Goal: Check status: Check status

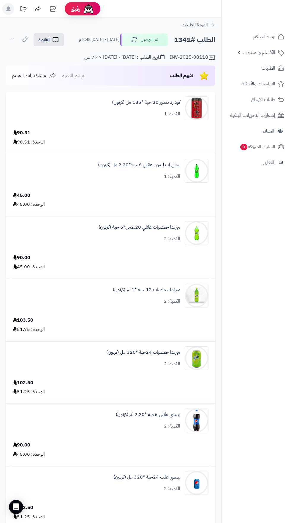
scroll to position [841, 0]
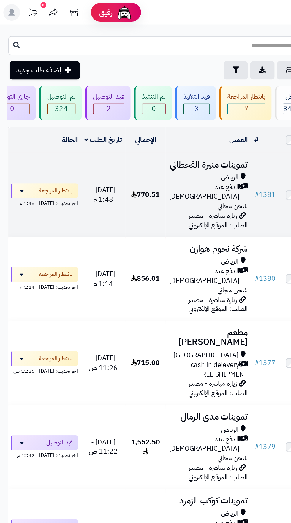
click at [143, 134] on span "الدفع عند [DEMOGRAPHIC_DATA]" at bounding box center [145, 137] width 50 height 14
click at [151, 133] on span "الدفع عند [DEMOGRAPHIC_DATA]" at bounding box center [145, 137] width 50 height 14
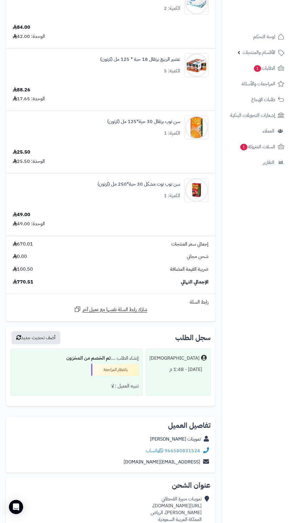
scroll to position [533, 0]
